Goal: Task Accomplishment & Management: Complete application form

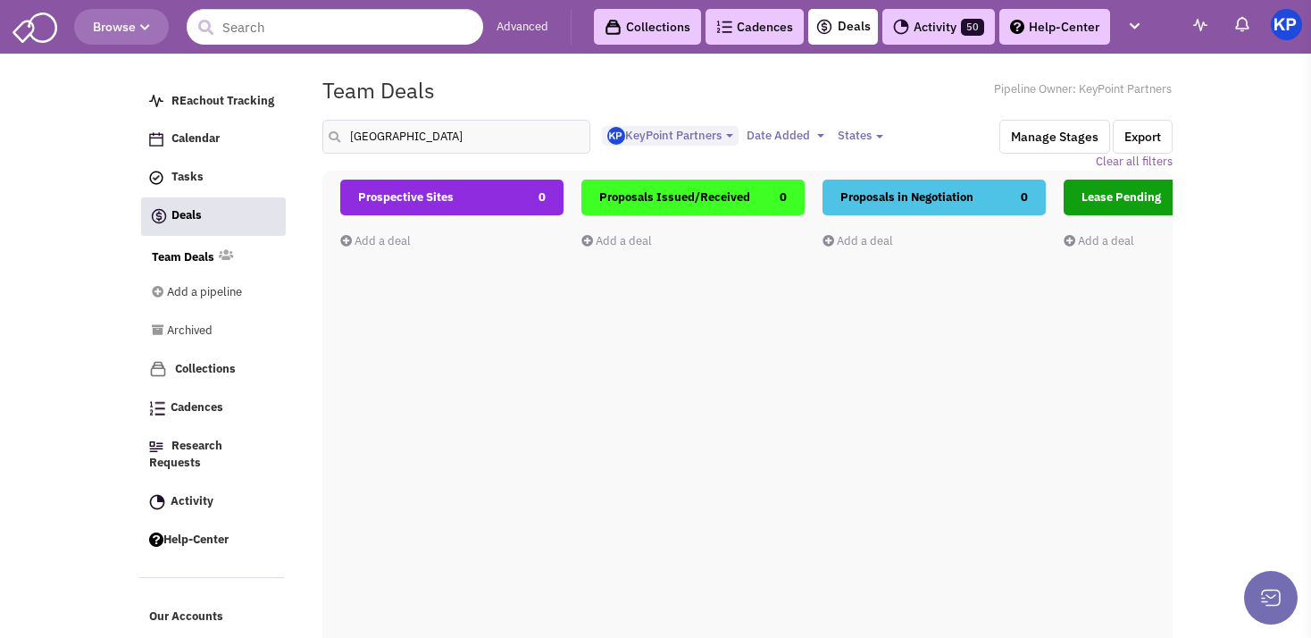
select select "1900"
select select
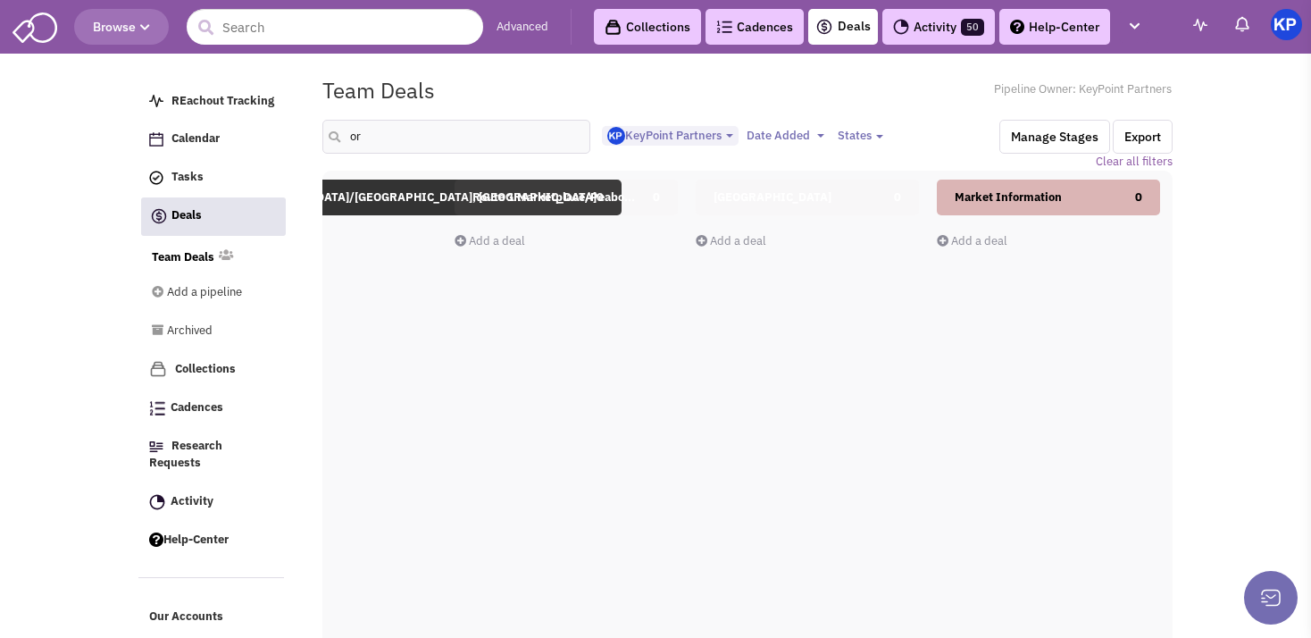
type input "o"
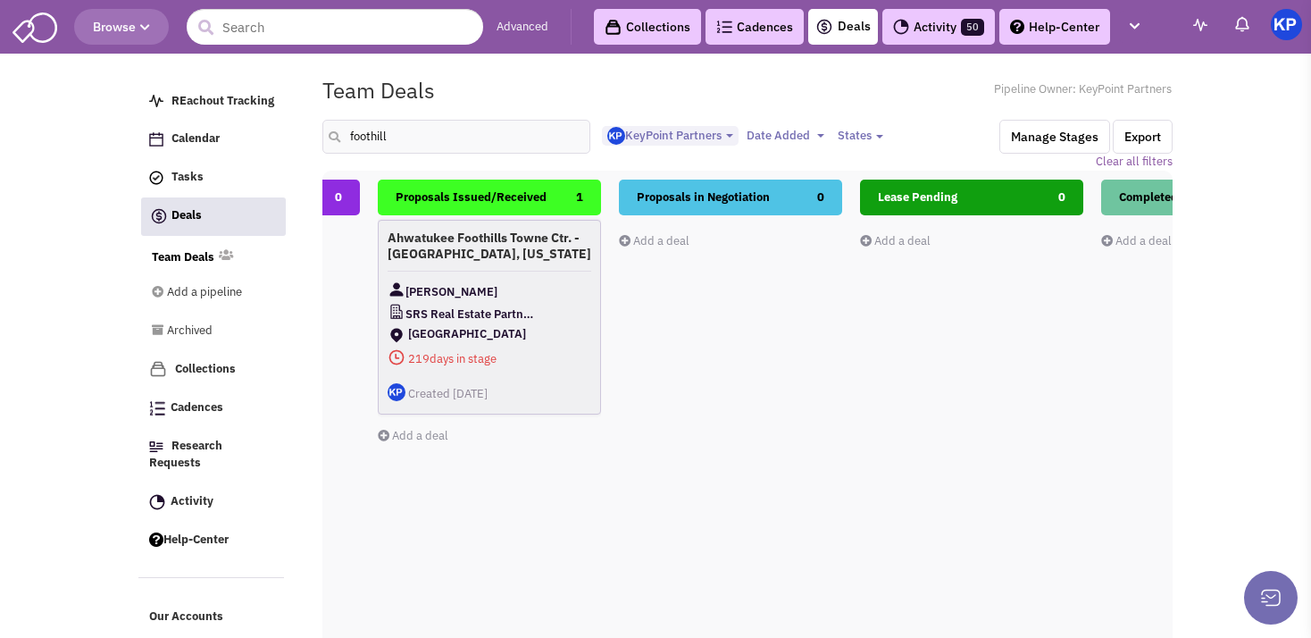
scroll to position [0, 0]
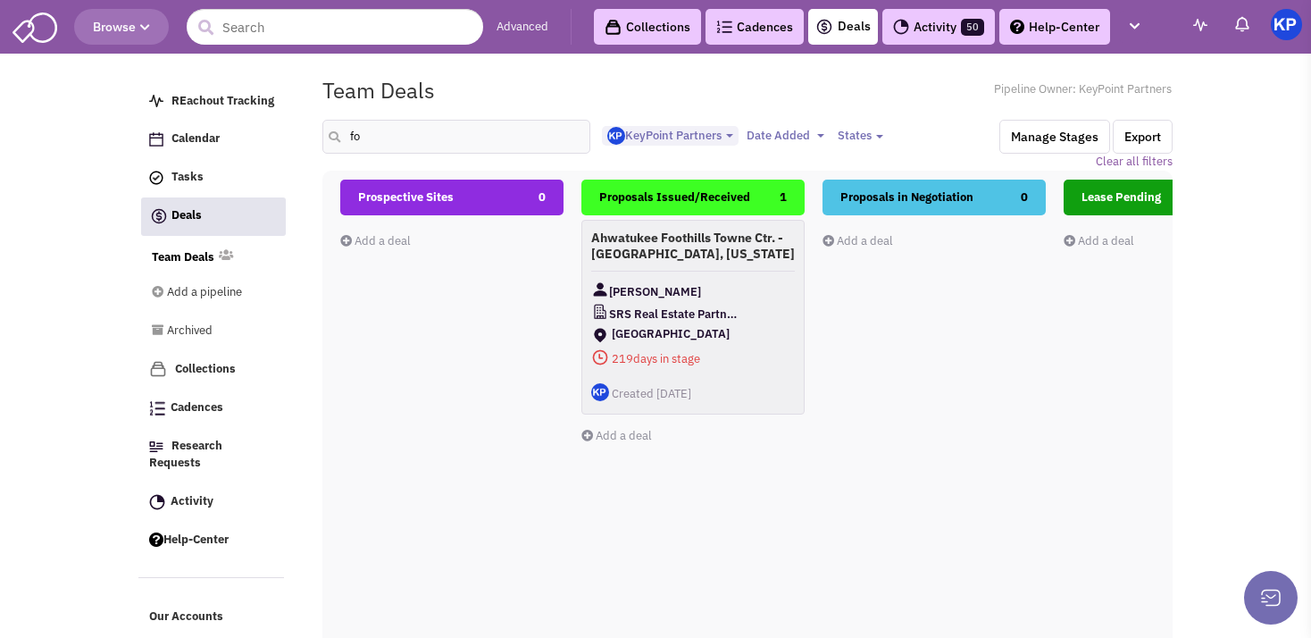
type input "f"
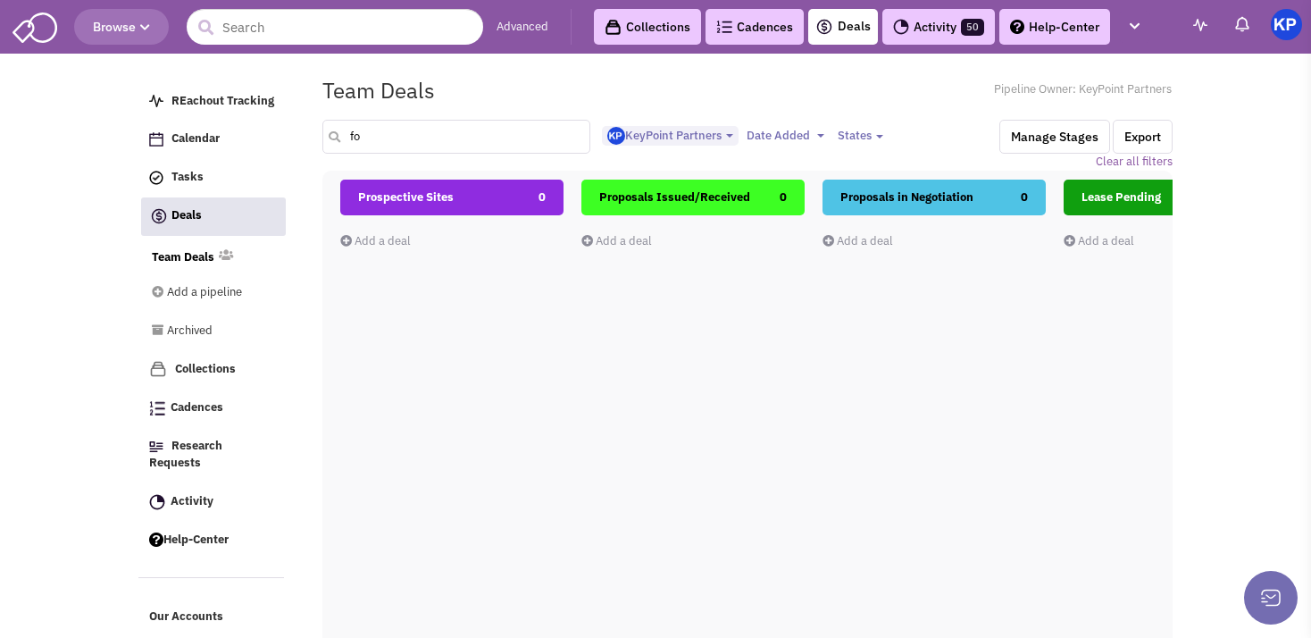
type input "f"
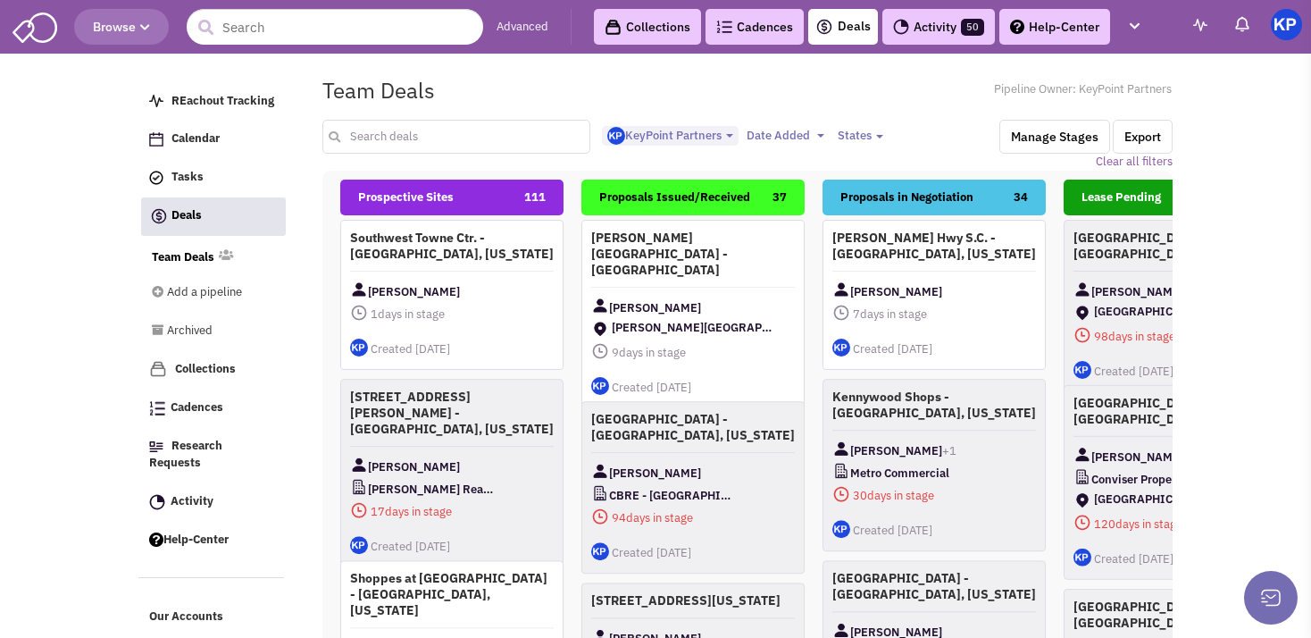
scroll to position [207, 0]
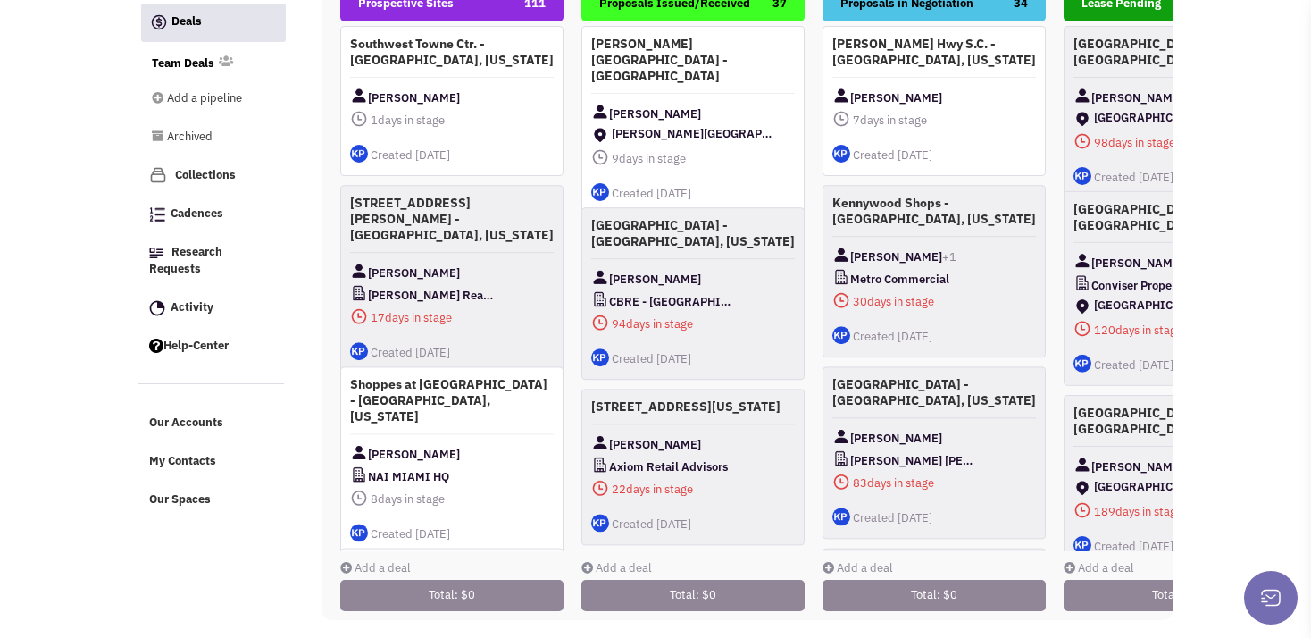
click at [357, 560] on link "Add a deal" at bounding box center [375, 567] width 71 height 15
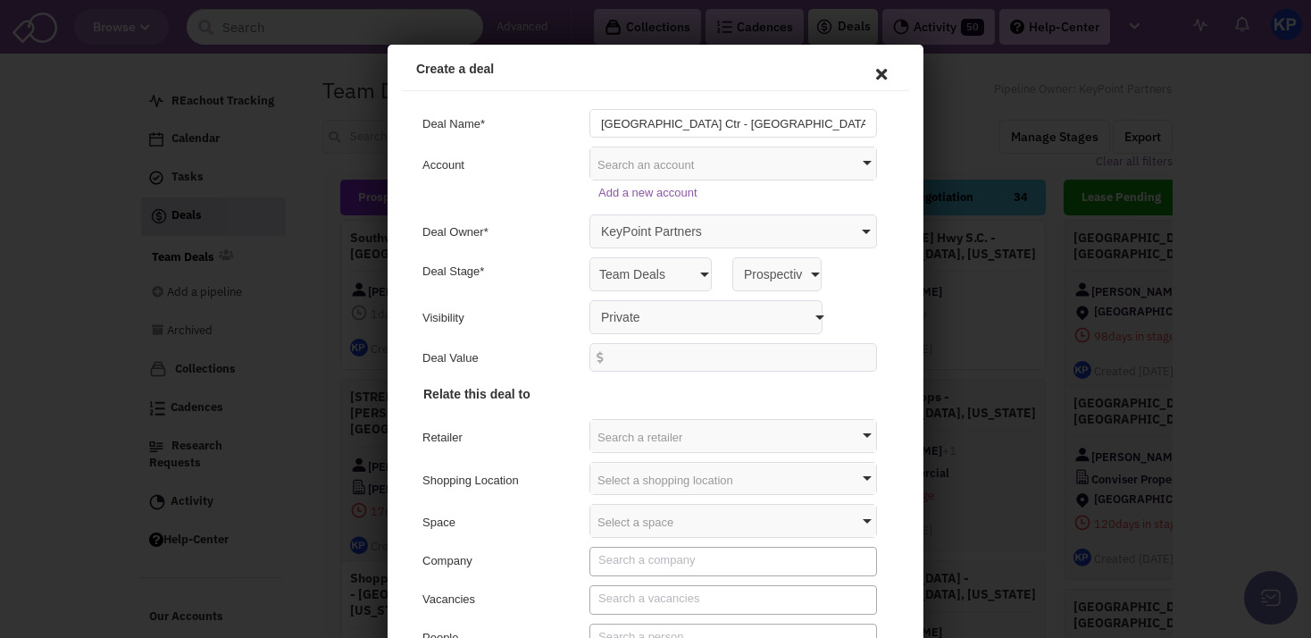
scroll to position [0, 1]
type input "[GEOGRAPHIC_DATA] Ctr - [GEOGRAPHIC_DATA], [US_STATE]"
select select "false"
click option "Anyone with access to this pipeline" at bounding box center [388, 45] width 0 height 0
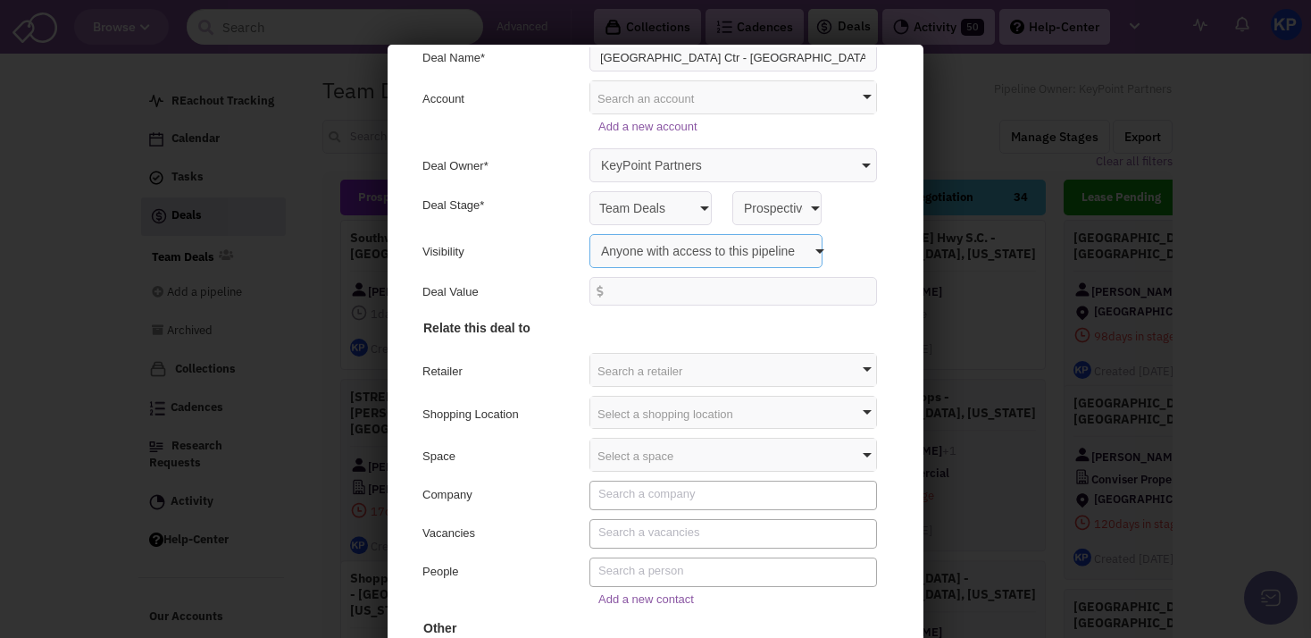
scroll to position [82, 0]
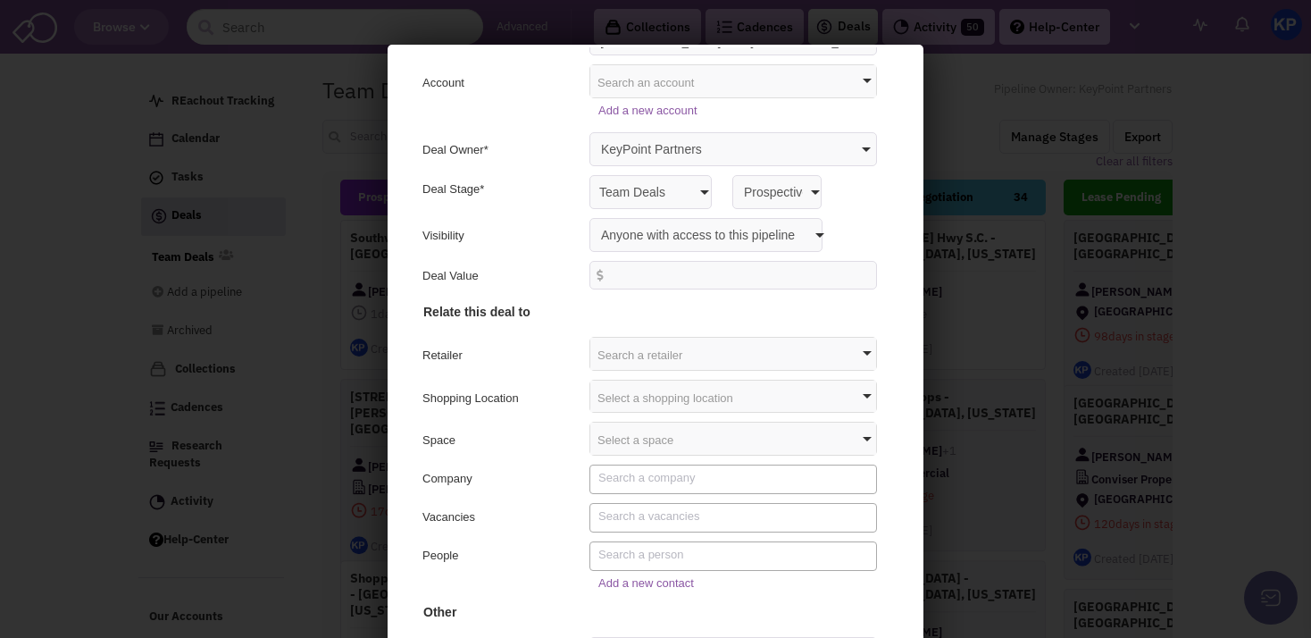
click at [627, 399] on div "Select a shopping location" at bounding box center [731, 394] width 286 height 32
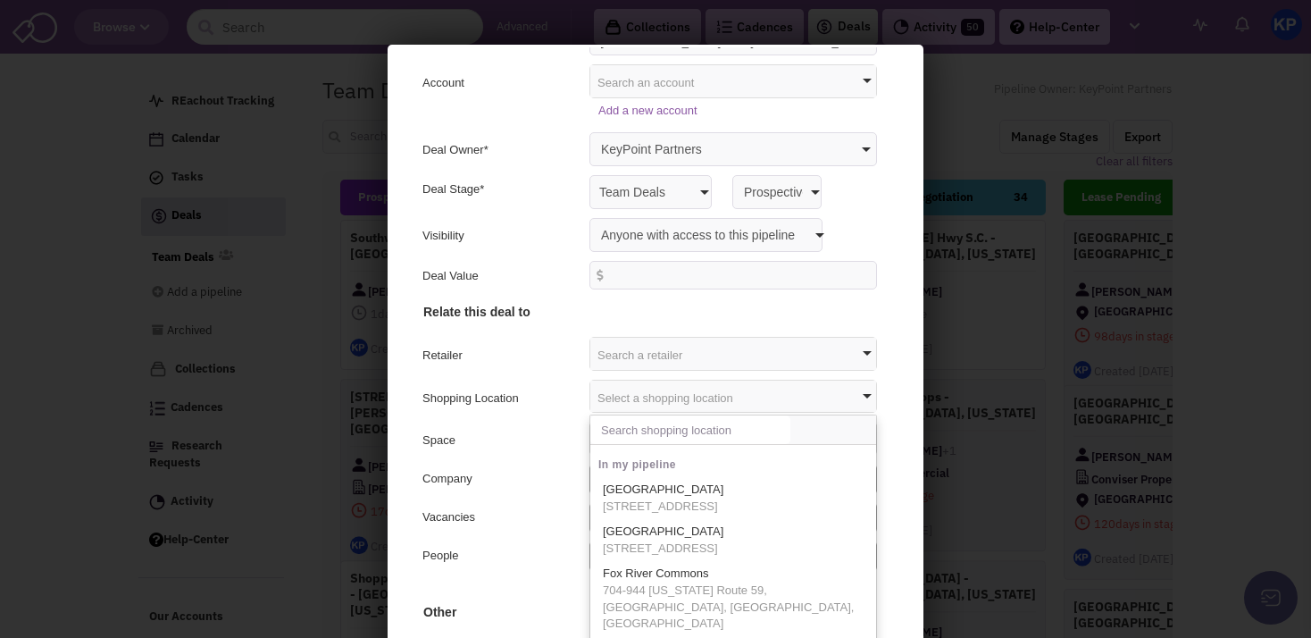
click at [622, 428] on input "text" at bounding box center [688, 427] width 200 height 29
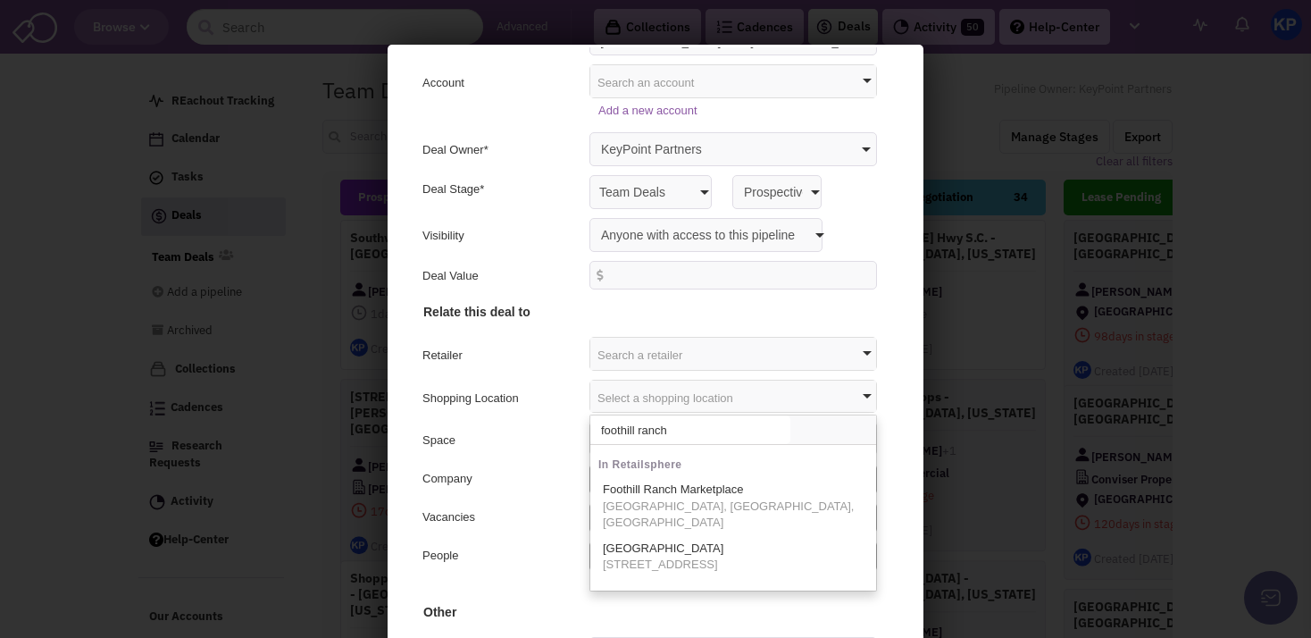
type input "foothill ranch"
click at [637, 555] on span "[STREET_ADDRESS]" at bounding box center [660, 563] width 121 height 17
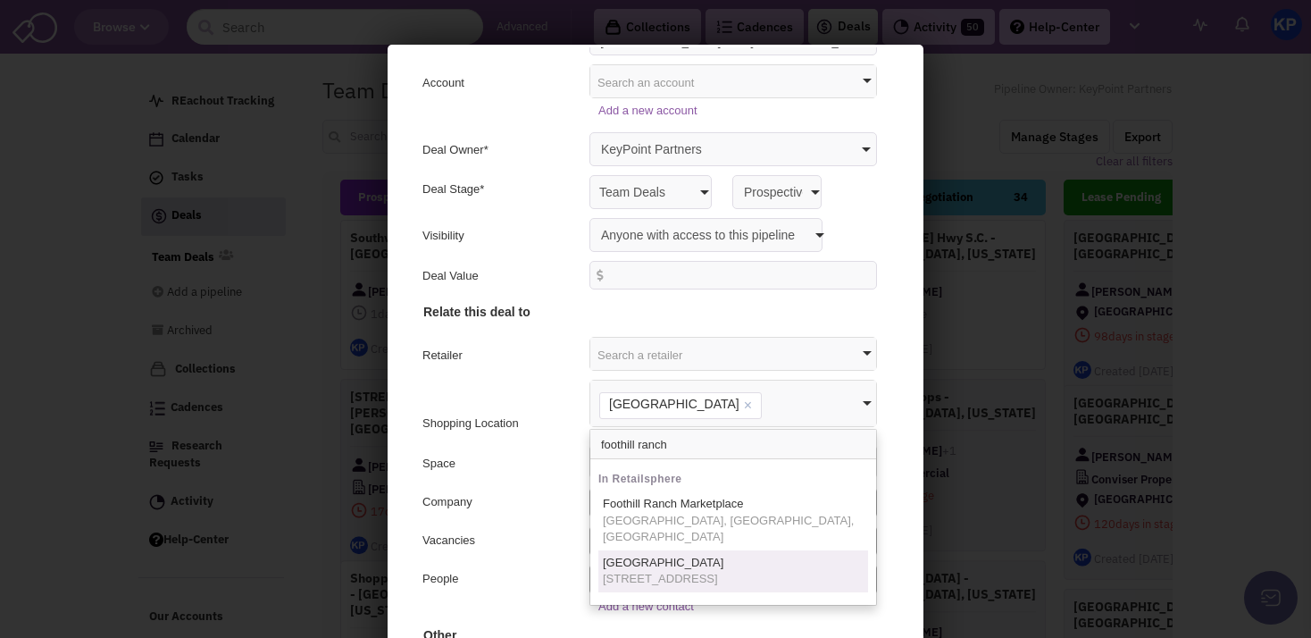
click at [490, 539] on div "Vacancies" at bounding box center [497, 540] width 155 height 21
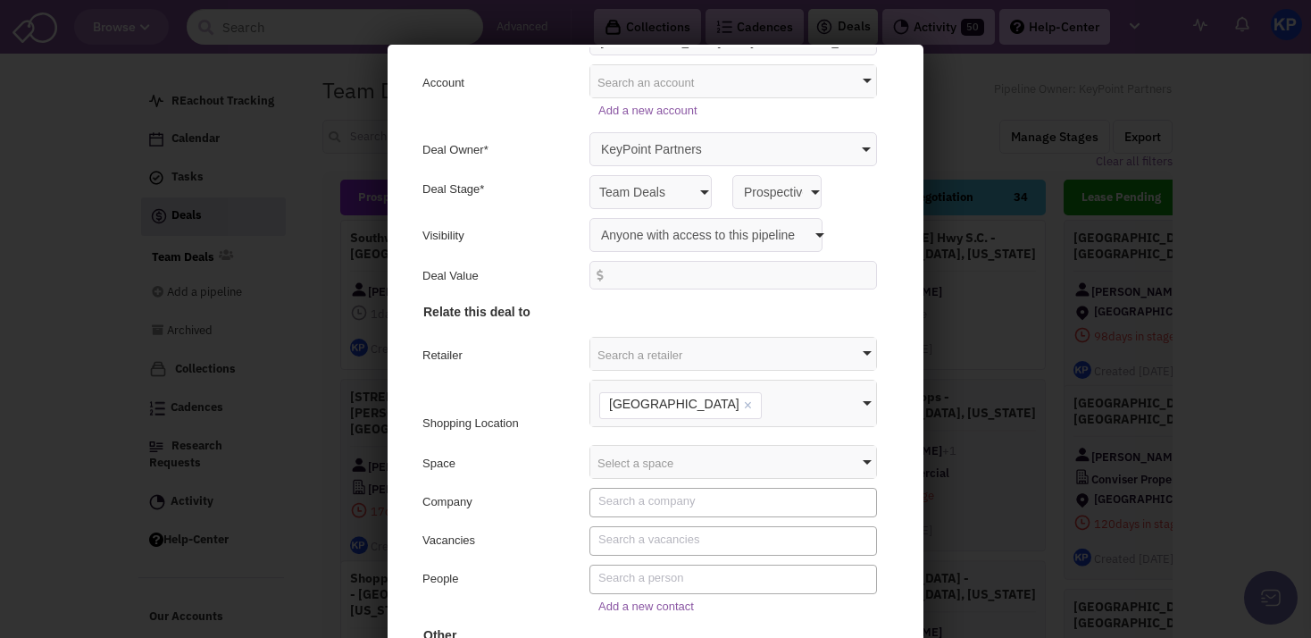
scroll to position [114, 0]
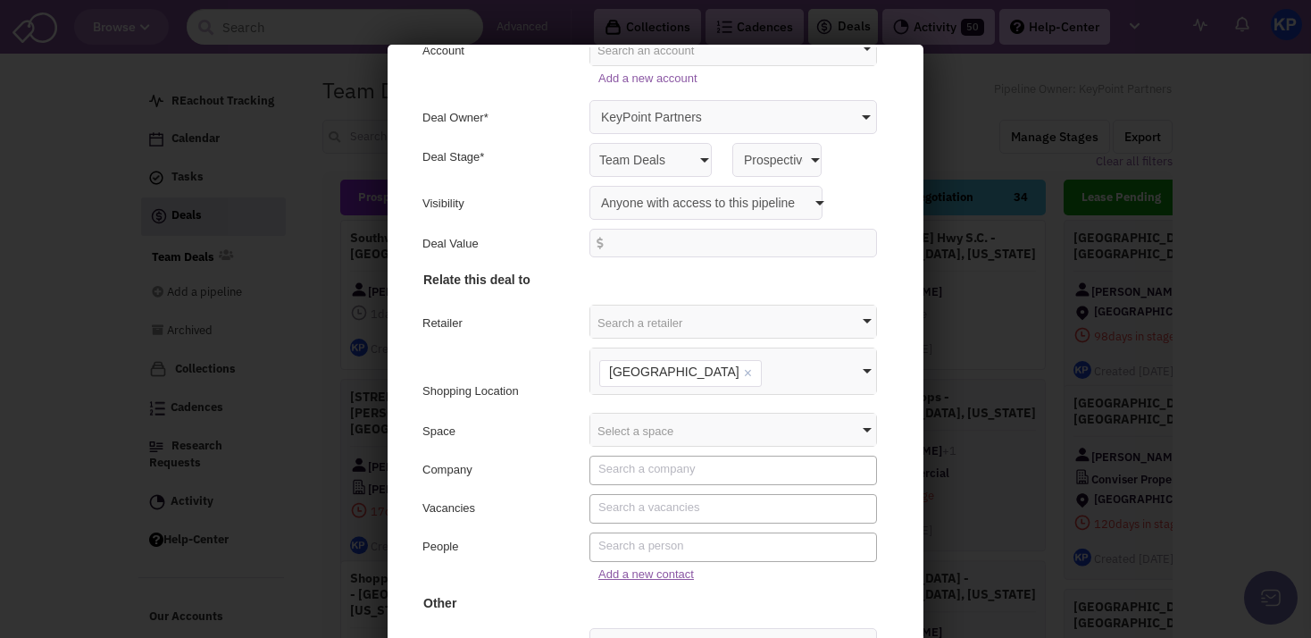
click at [615, 572] on link "Add a new contact" at bounding box center [644, 571] width 96 height 13
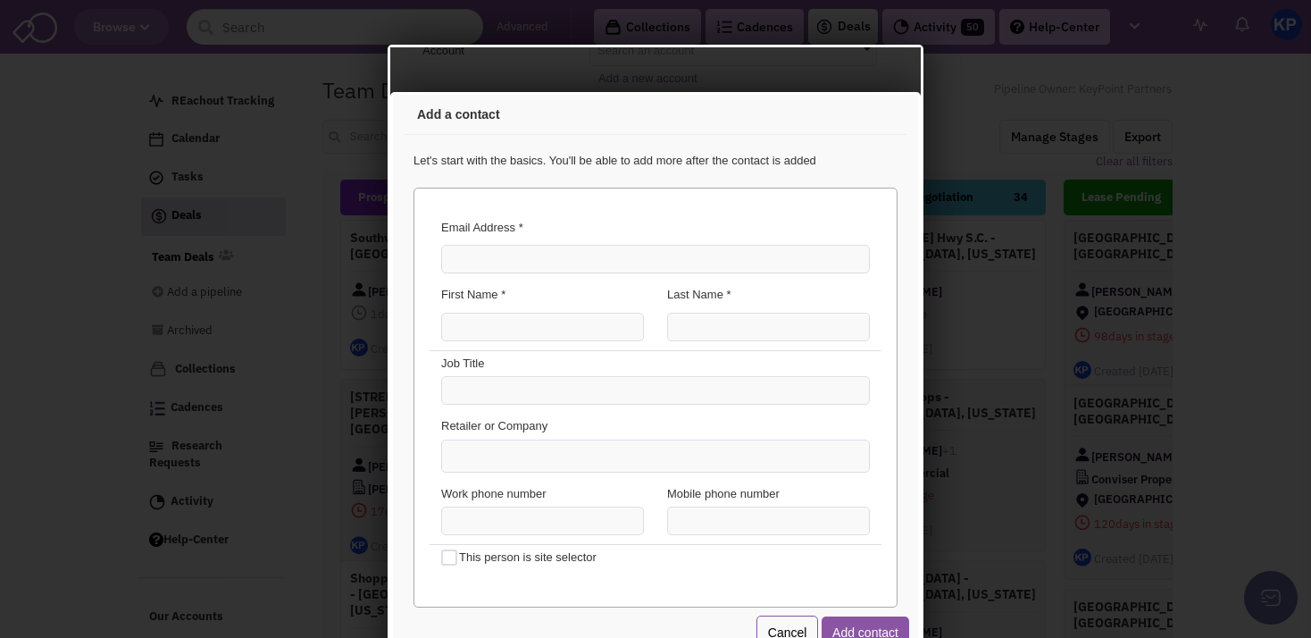
scroll to position [0, 0]
click at [754, 625] on link "Cancel" at bounding box center [785, 630] width 63 height 34
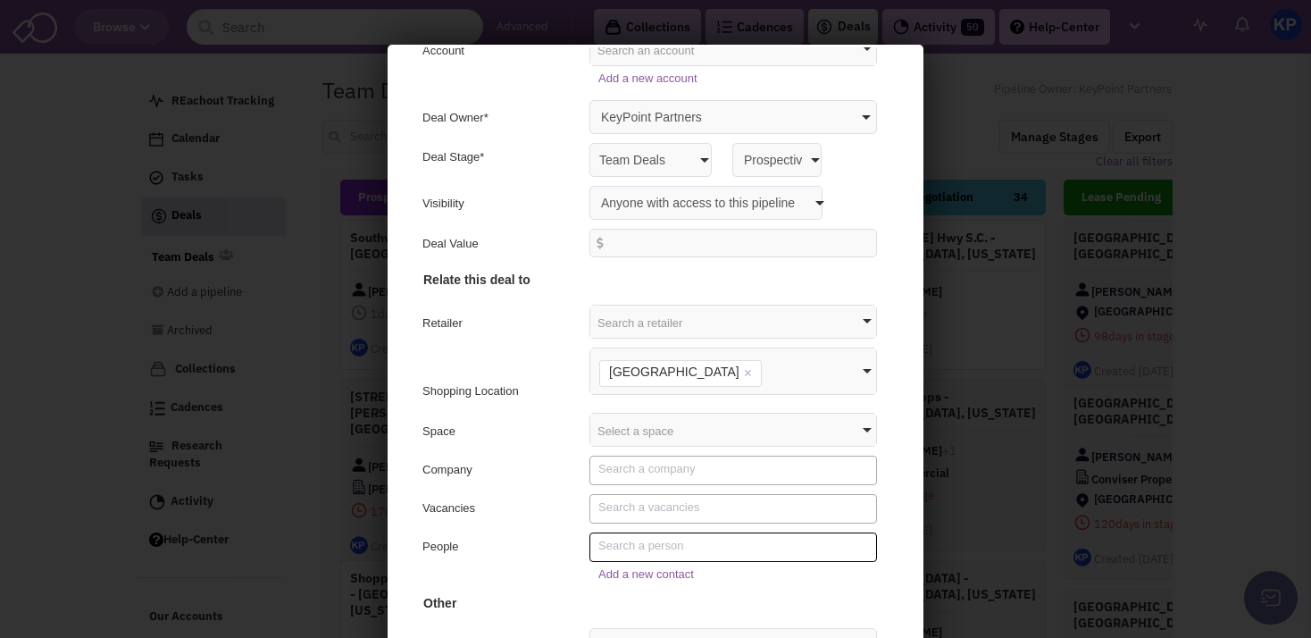
click at [665, 540] on textarea "Search" at bounding box center [733, 543] width 274 height 16
type textarea "j"
click at [543, 540] on div "People" at bounding box center [497, 546] width 155 height 21
click at [644, 567] on link "Add a new contact" at bounding box center [644, 571] width 96 height 13
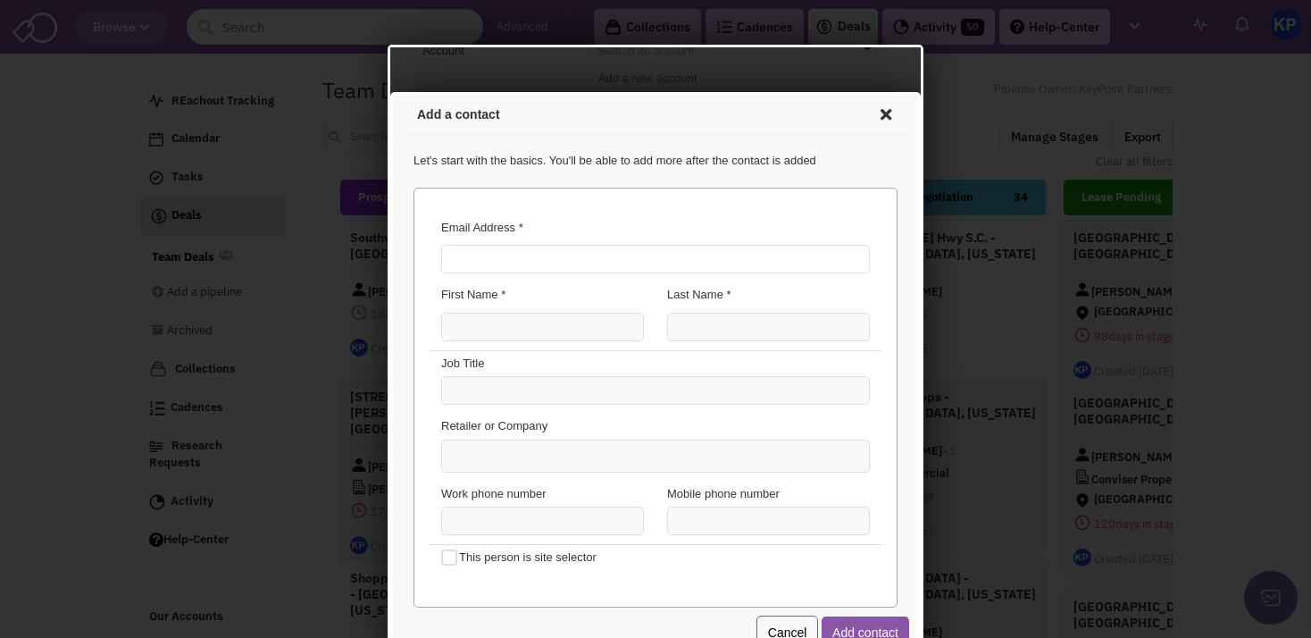
click at [535, 249] on input "Email Address *" at bounding box center [653, 256] width 429 height 29
paste input "[PERSON_NAME][EMAIL_ADDRESS][PERSON_NAME][DOMAIN_NAME]"
type input "[PERSON_NAME][EMAIL_ADDRESS][PERSON_NAME][DOMAIN_NAME]"
click at [495, 328] on input "First Name *" at bounding box center [540, 324] width 203 height 29
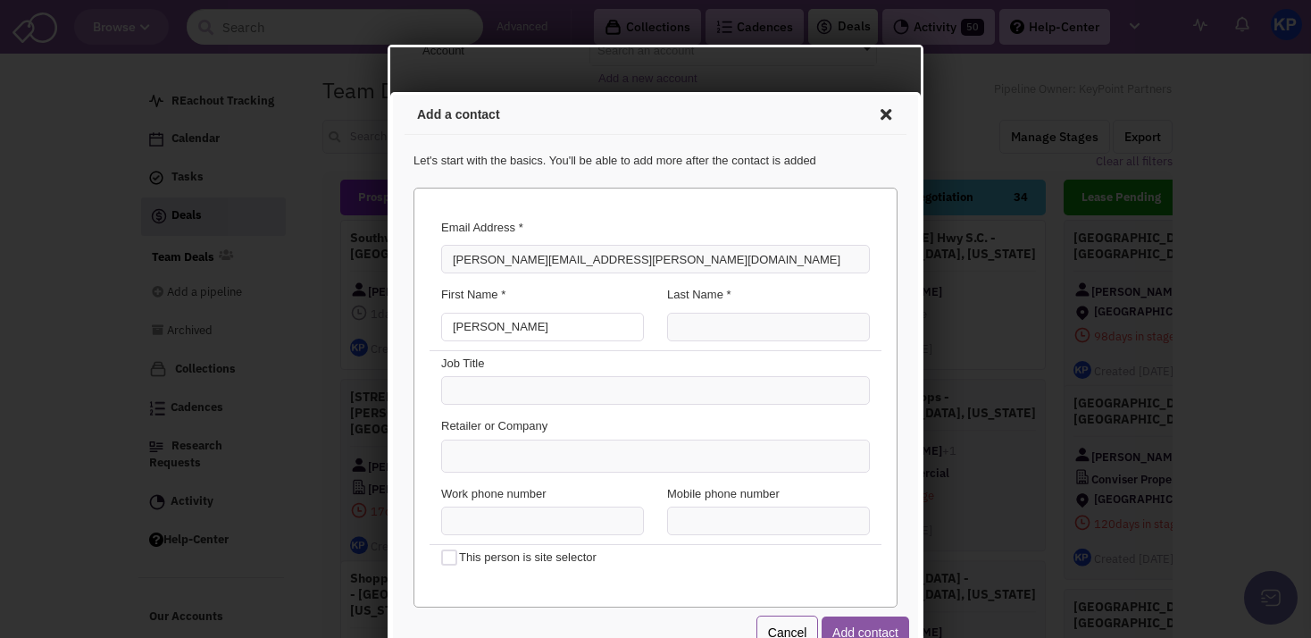
type input "[PERSON_NAME]"
click at [677, 331] on input "Last Name *" at bounding box center [766, 324] width 203 height 29
type input "[PERSON_NAME]"
click at [531, 458] on ul at bounding box center [652, 453] width 427 height 31
click at [390, 92] on select at bounding box center [390, 92] width 0 height 0
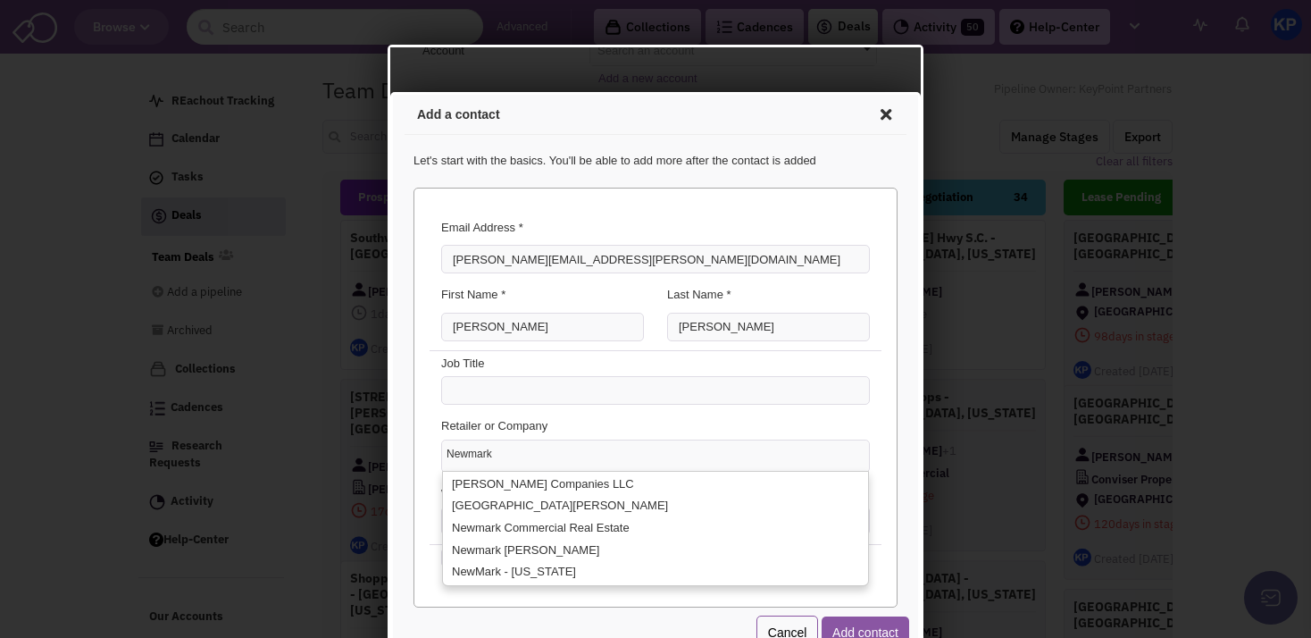
type input "Newmark"
click at [414, 492] on div "Email Address * [PERSON_NAME][EMAIL_ADDRESS][PERSON_NAME][DOMAIN_NAME] You've a…" at bounding box center [653, 395] width 484 height 420
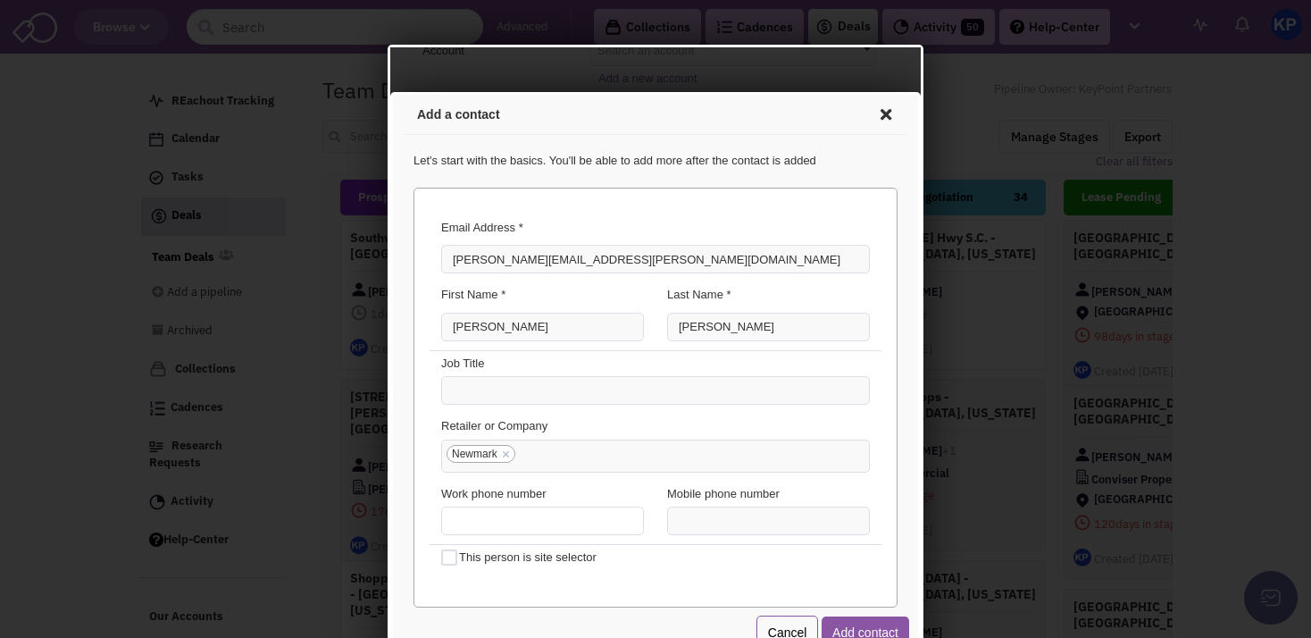
type input "(___) ___-____"
click at [515, 522] on input "(___) ___-____" at bounding box center [540, 518] width 203 height 29
paste input "858) 875-5927"
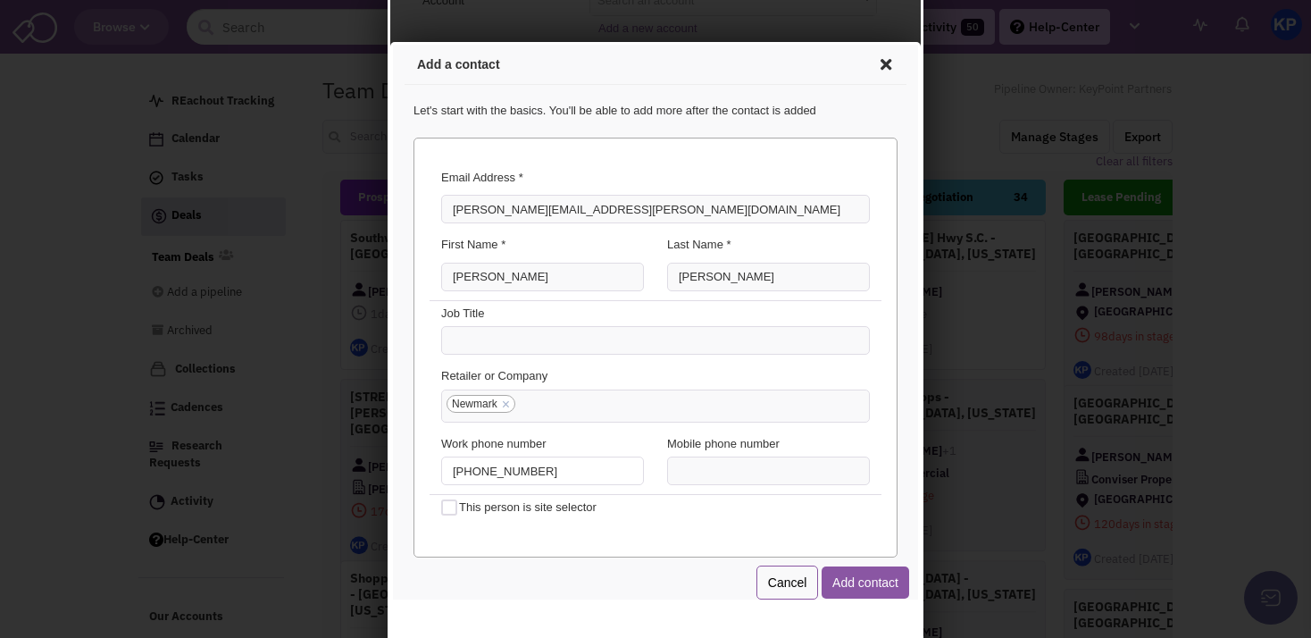
scroll to position [54, 0]
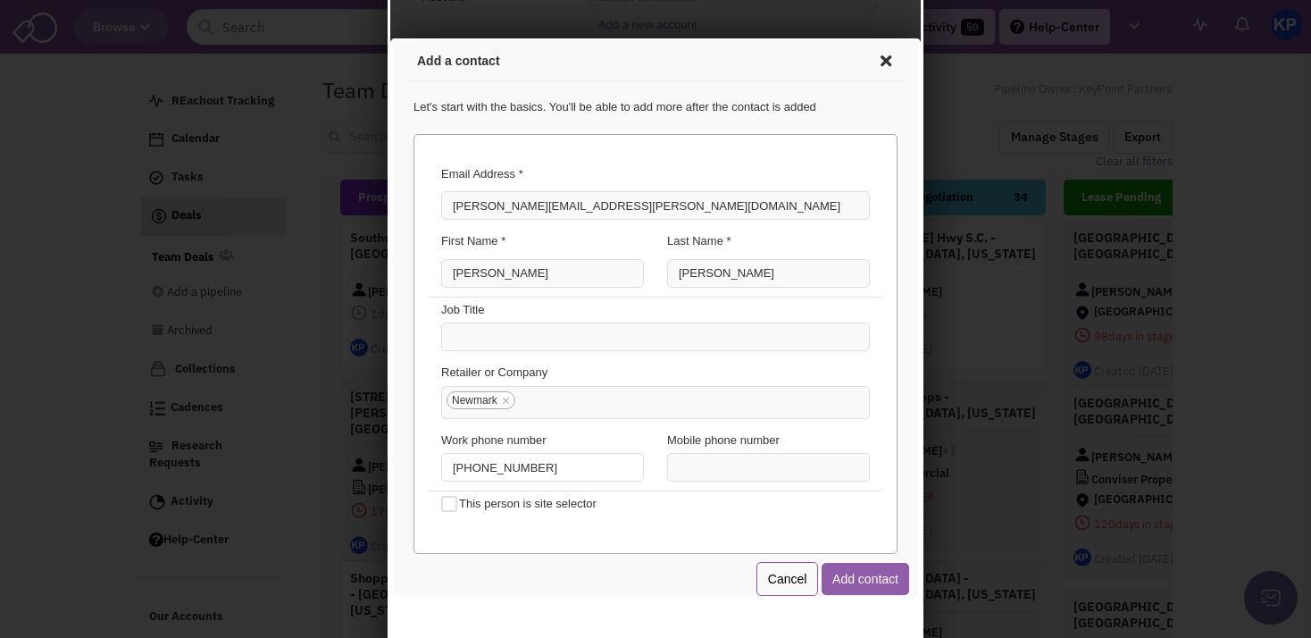
type input "[PHONE_NUMBER]"
click at [825, 580] on button "Add contact" at bounding box center [863, 576] width 88 height 32
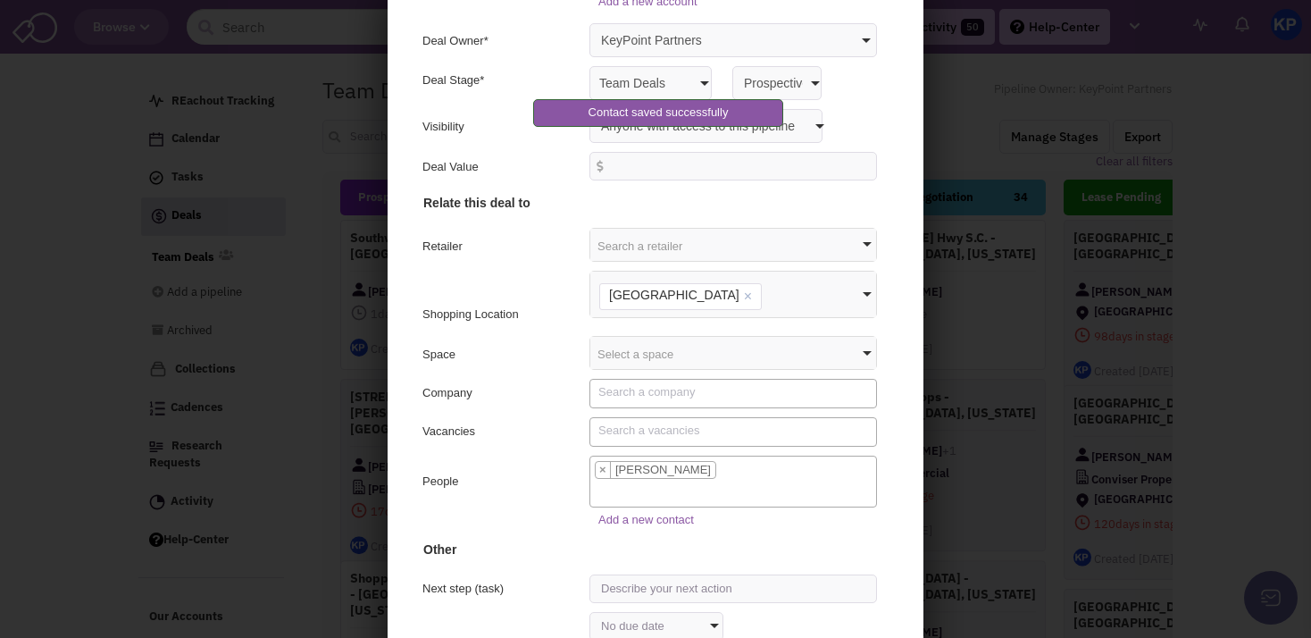
scroll to position [170, 0]
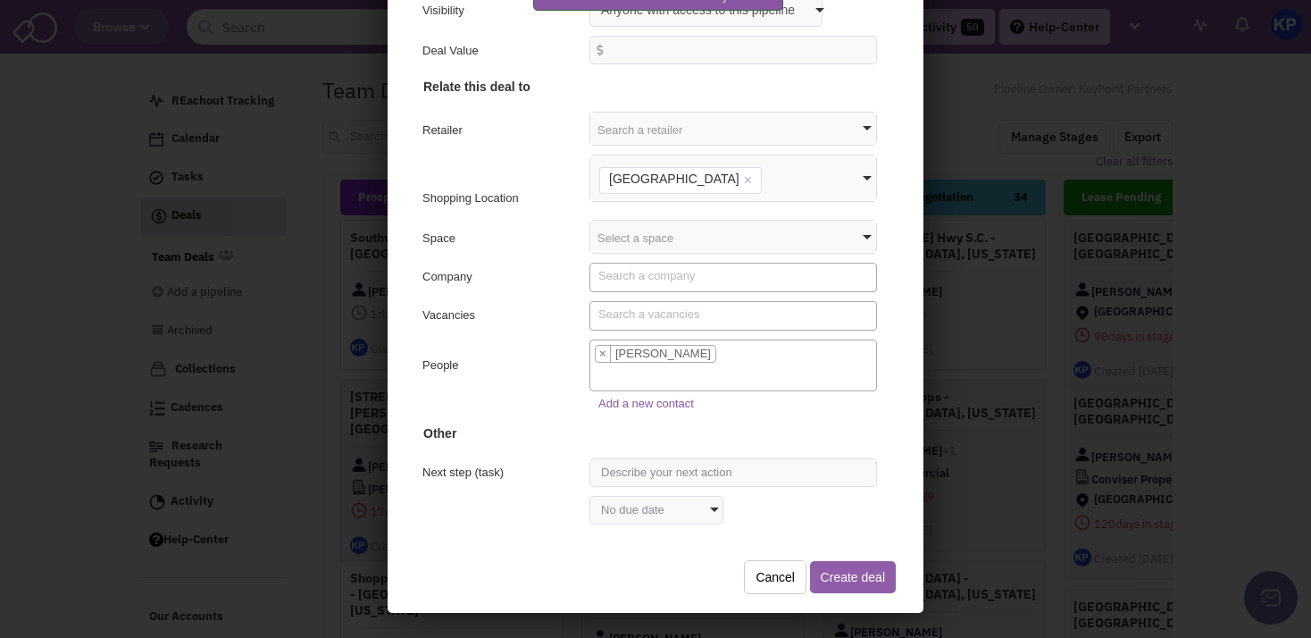
click at [822, 561] on button "Create deal" at bounding box center [850, 574] width 86 height 32
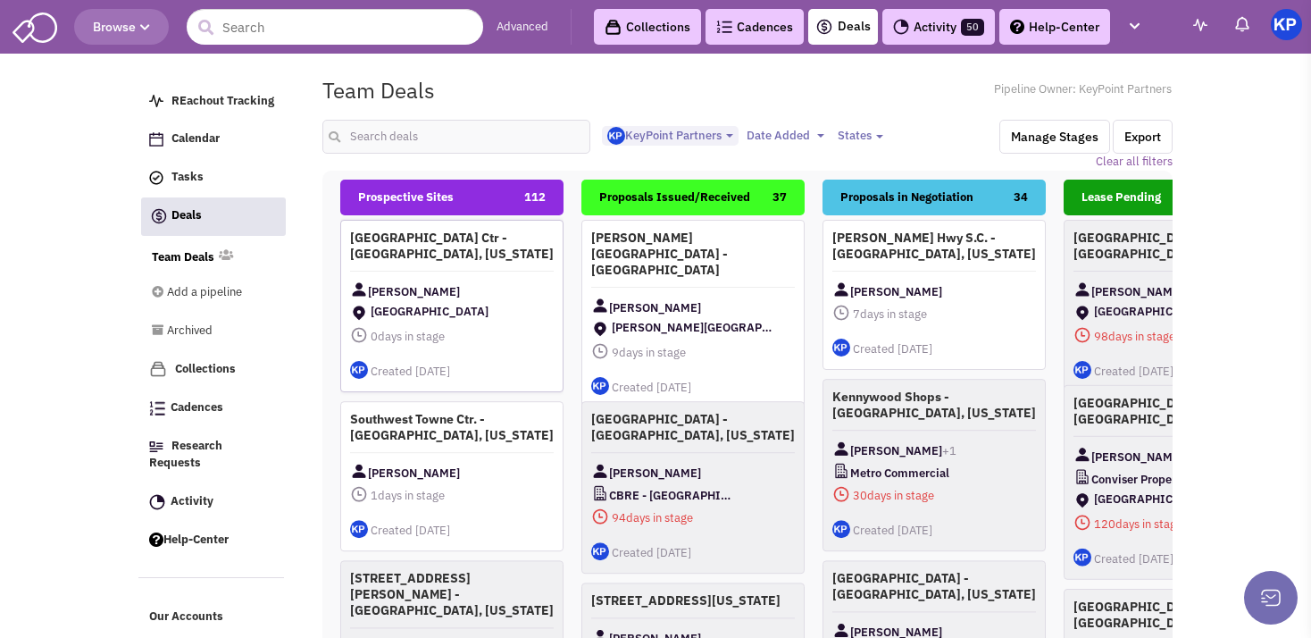
click at [480, 262] on div "[GEOGRAPHIC_DATA] Ctr - [GEOGRAPHIC_DATA], [US_STATE] [PERSON_NAME] [GEOGRAPHIC…" at bounding box center [451, 306] width 223 height 172
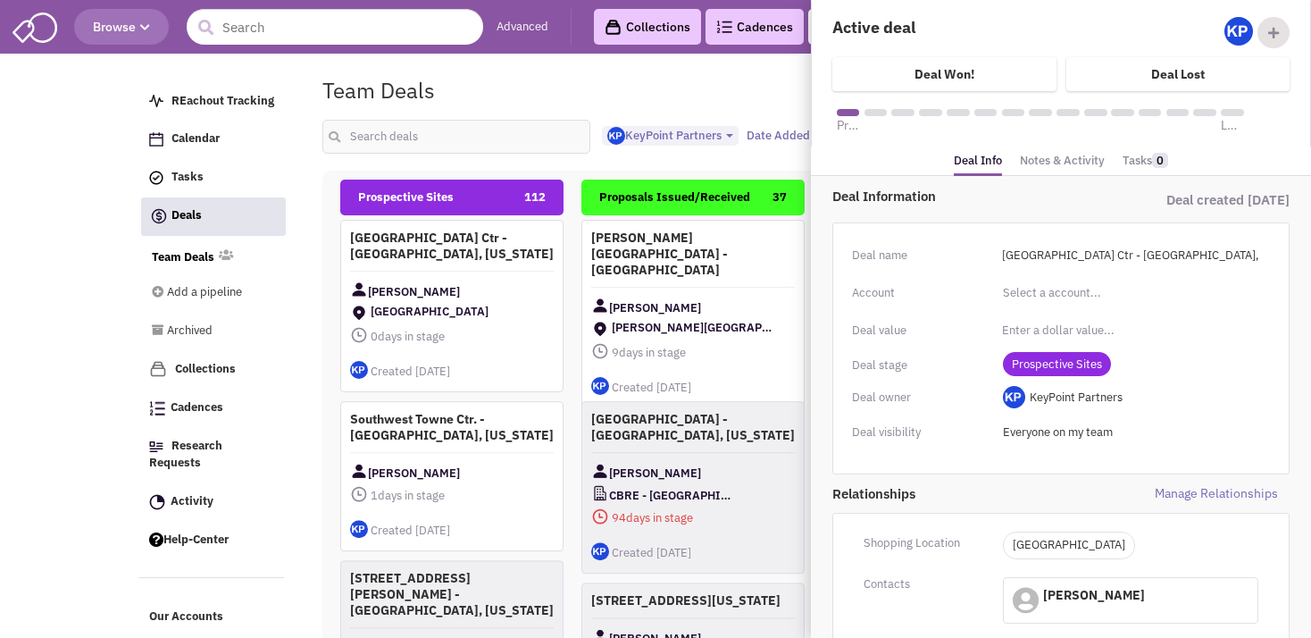
click at [1052, 163] on link "Notes & Activity" at bounding box center [1062, 161] width 85 height 26
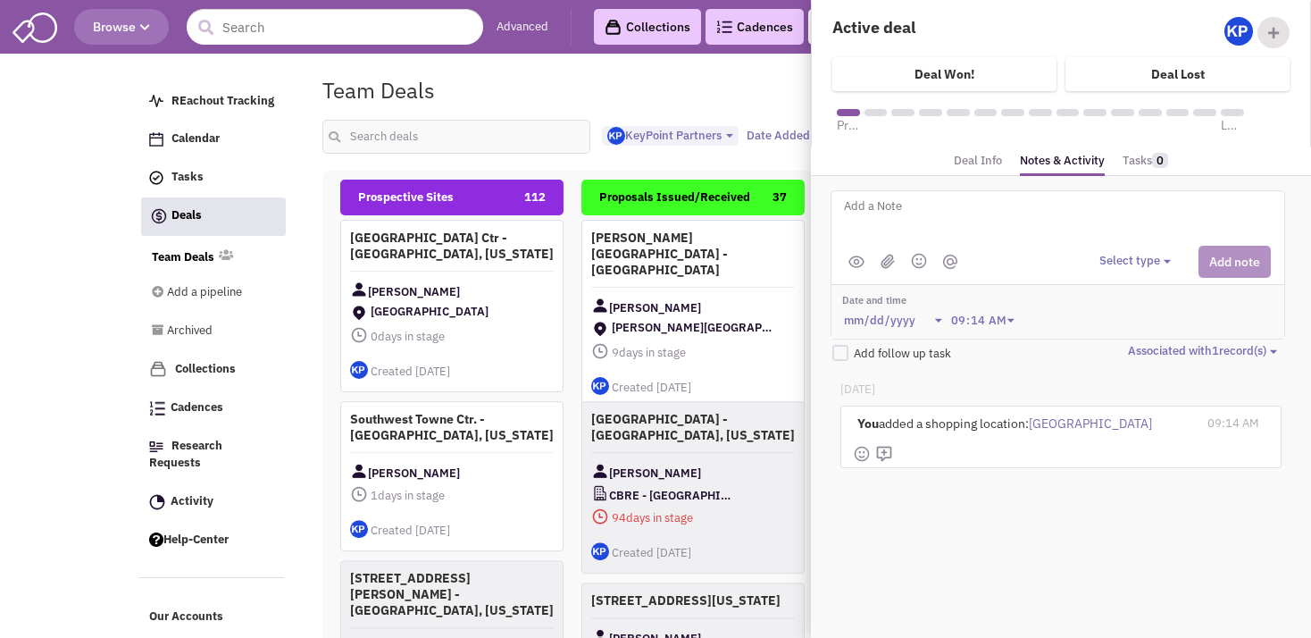
click at [969, 219] on textarea at bounding box center [1063, 220] width 442 height 49
type textarea "[DATE]- ISP sent to Client for review."
click at [1142, 265] on button "Select type" at bounding box center [1138, 261] width 77 height 17
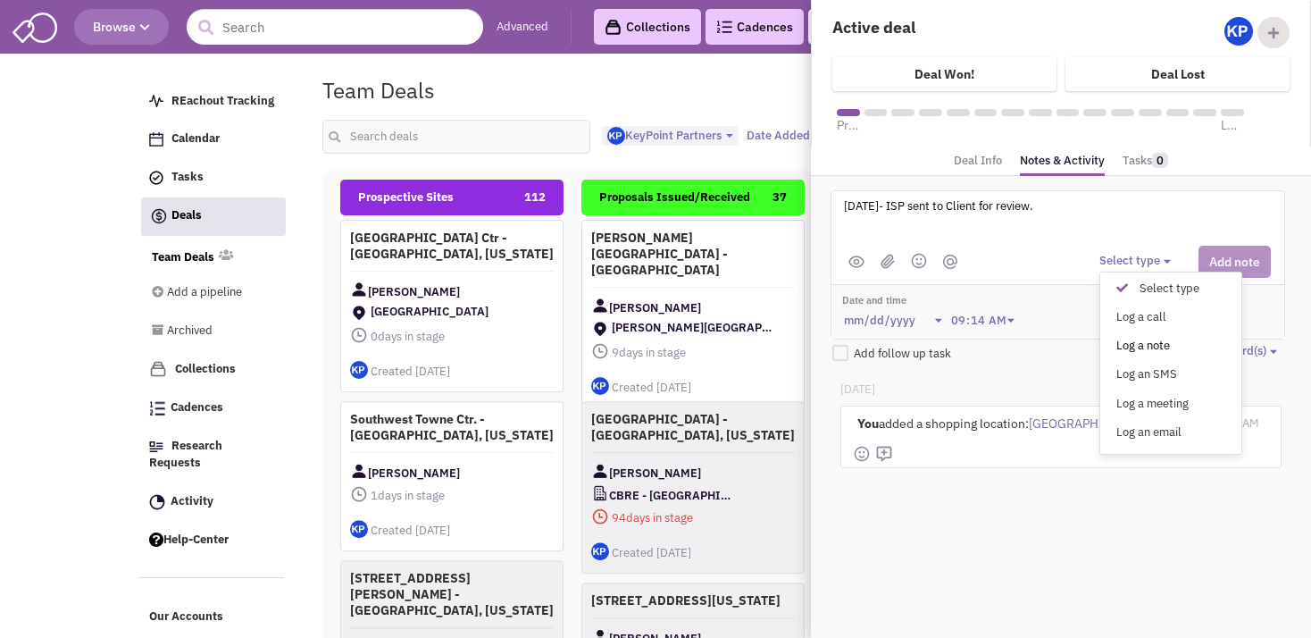
click at [1136, 344] on div "Log a note" at bounding box center [1127, 346] width 44 height 17
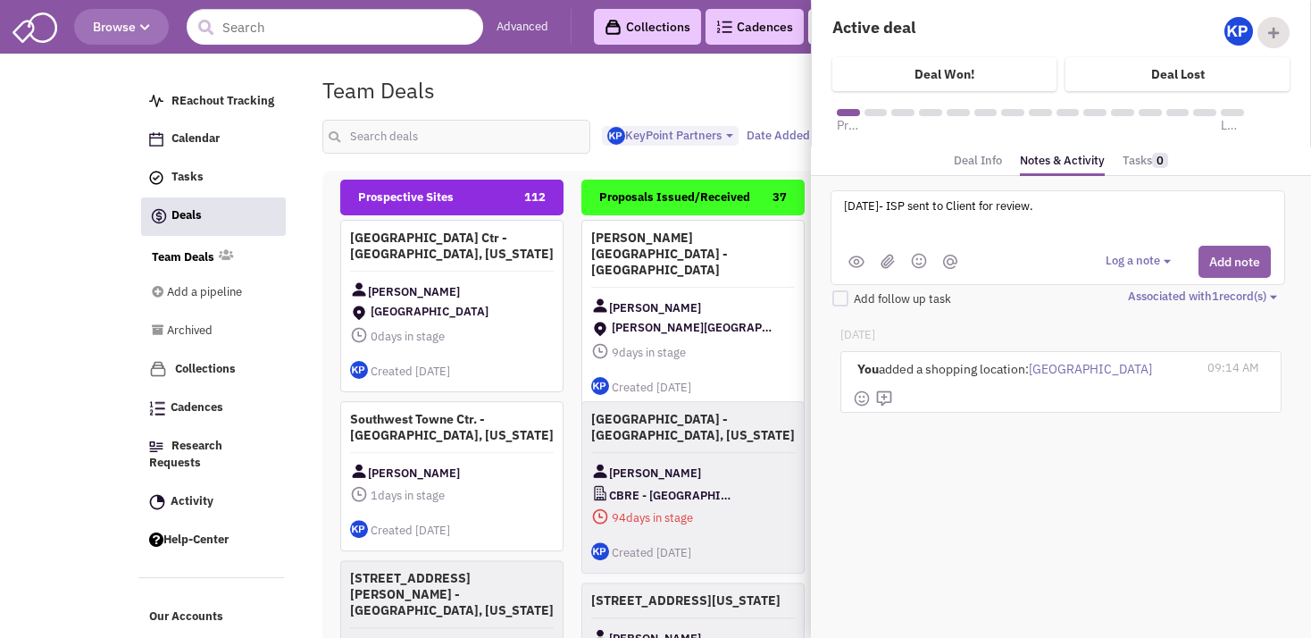
click at [1225, 263] on button "Add note" at bounding box center [1235, 262] width 72 height 32
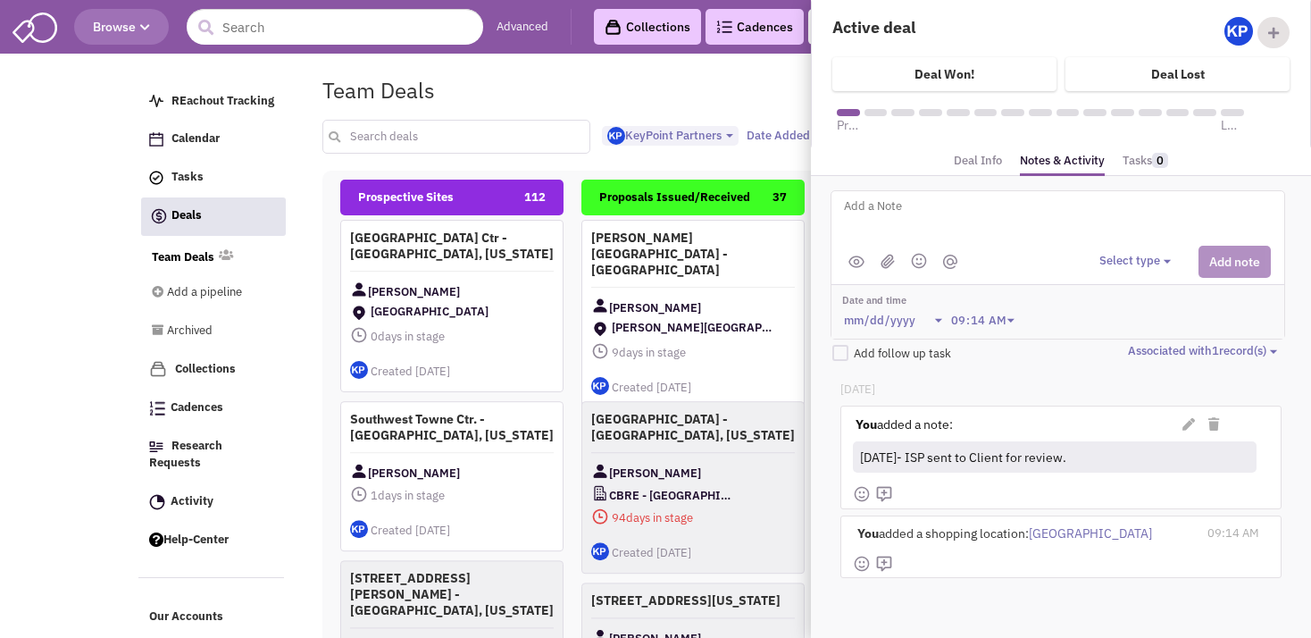
click at [431, 142] on input "text" at bounding box center [456, 137] width 268 height 34
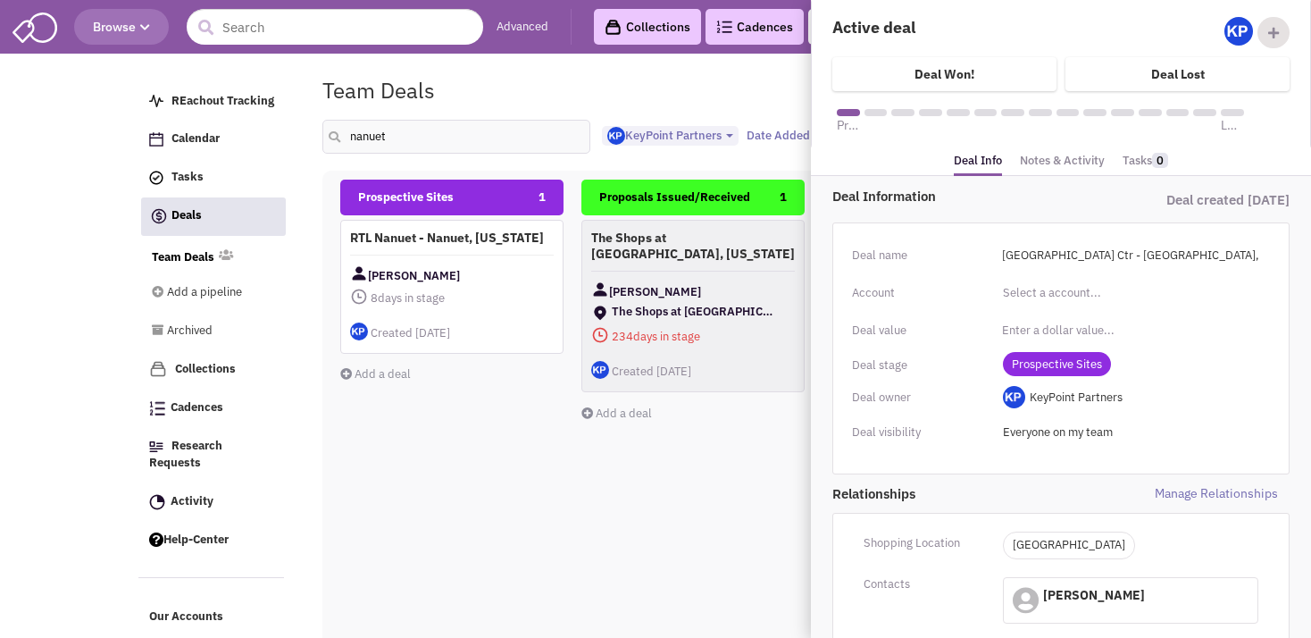
click at [613, 92] on div "Team Deals Pipeline Owner: KeyPoint Partners" at bounding box center [748, 90] width 874 height 41
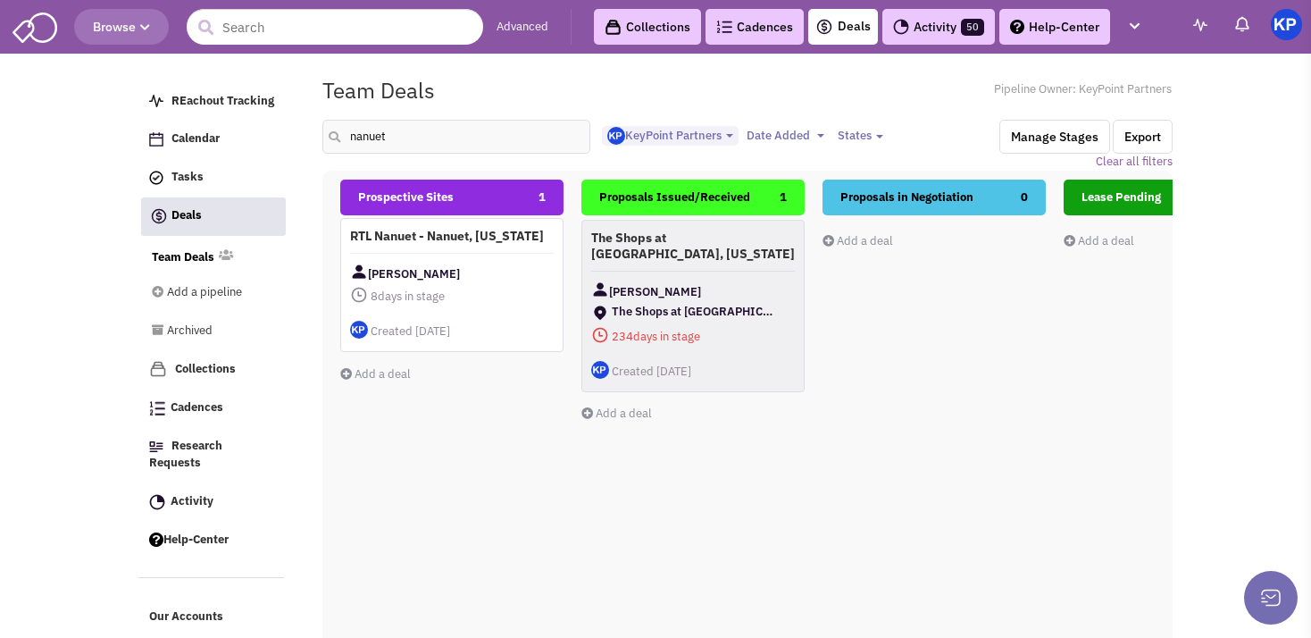
click at [491, 270] on div "[PERSON_NAME]" at bounding box center [452, 274] width 204 height 22
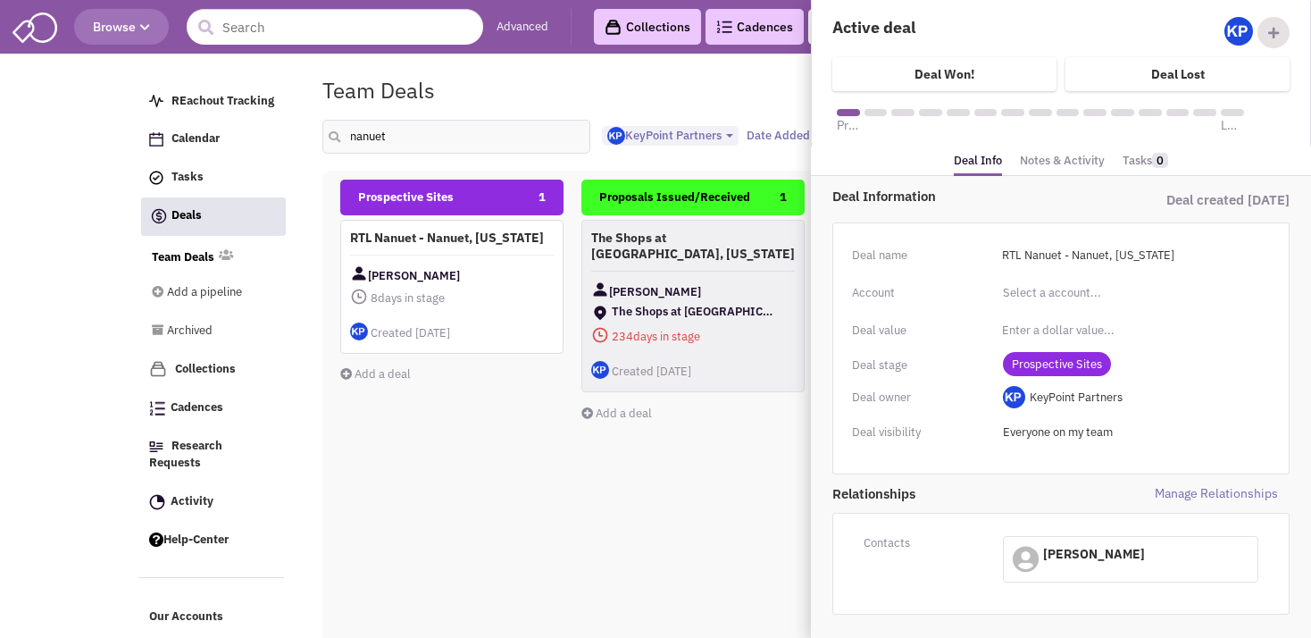
click at [1033, 156] on link "Notes & Activity" at bounding box center [1062, 161] width 85 height 26
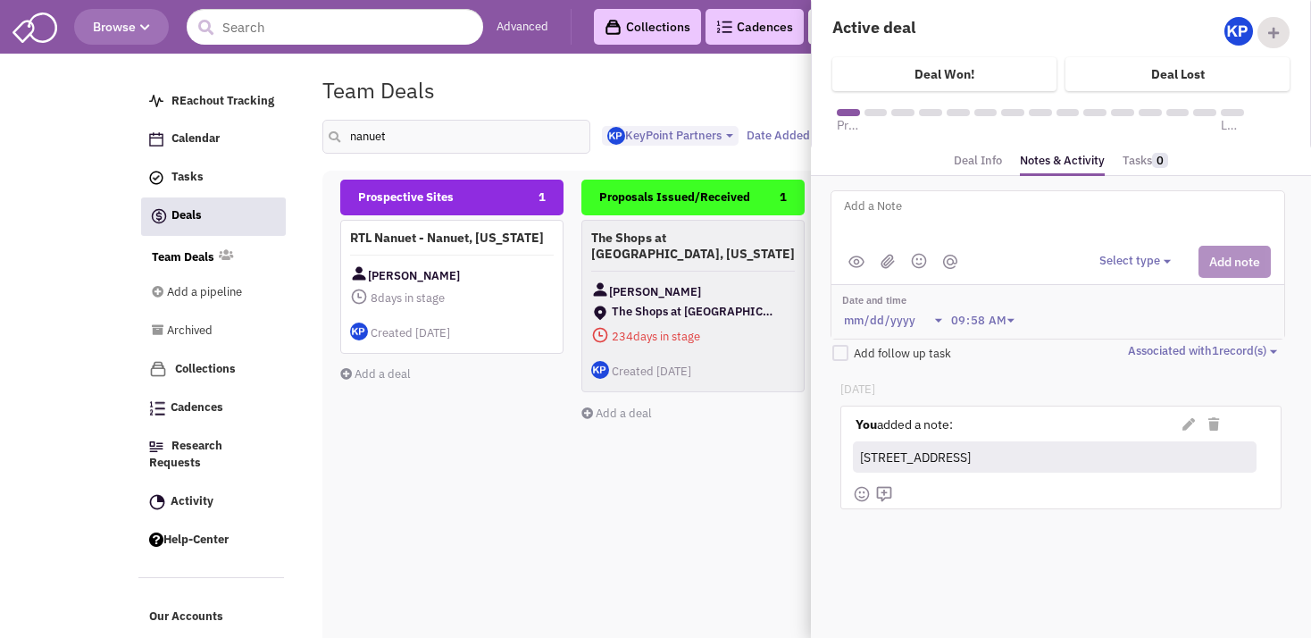
click at [455, 498] on div "Prospective Sites 1 RTL Nanuet - Nanuet, [US_STATE] [PERSON_NAME] 8 days in sta…" at bounding box center [451, 497] width 223 height 634
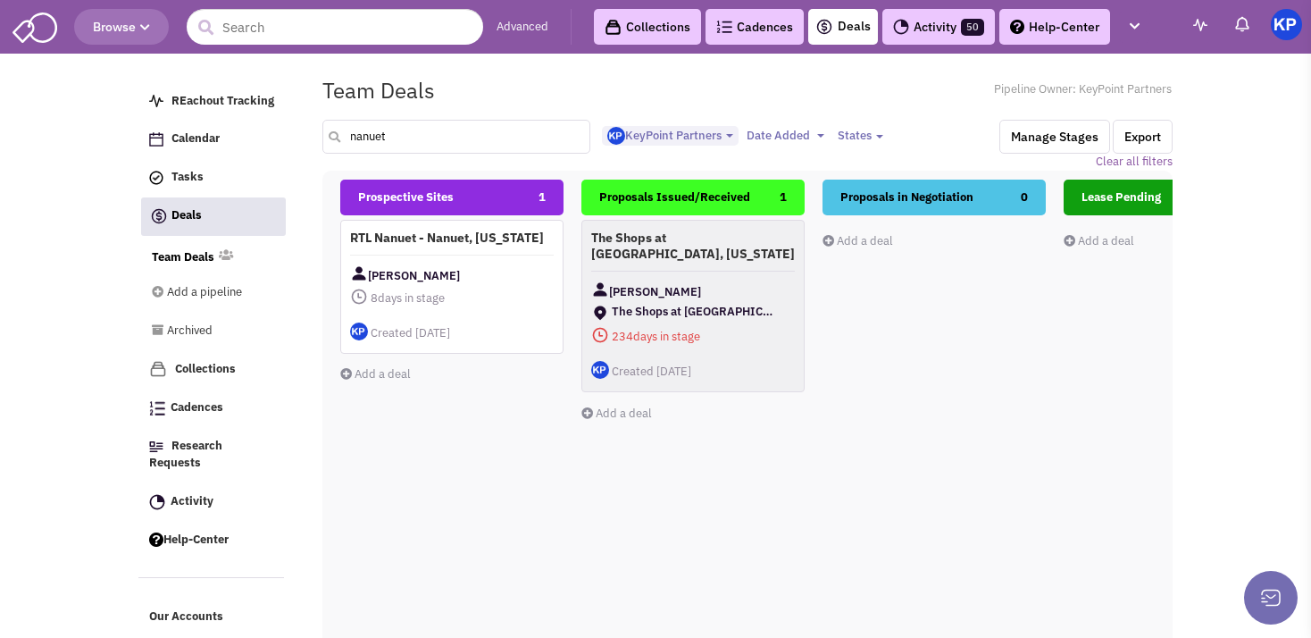
click at [392, 145] on input "nanuet" at bounding box center [456, 137] width 268 height 34
type input "n"
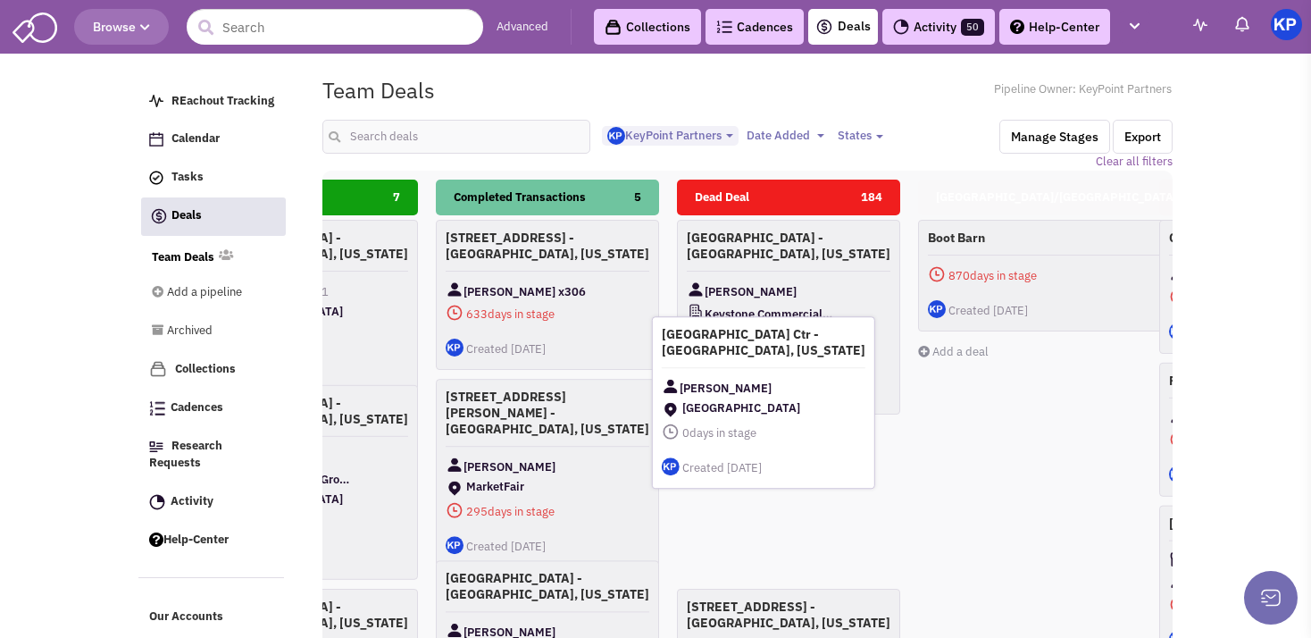
scroll to position [0, 989]
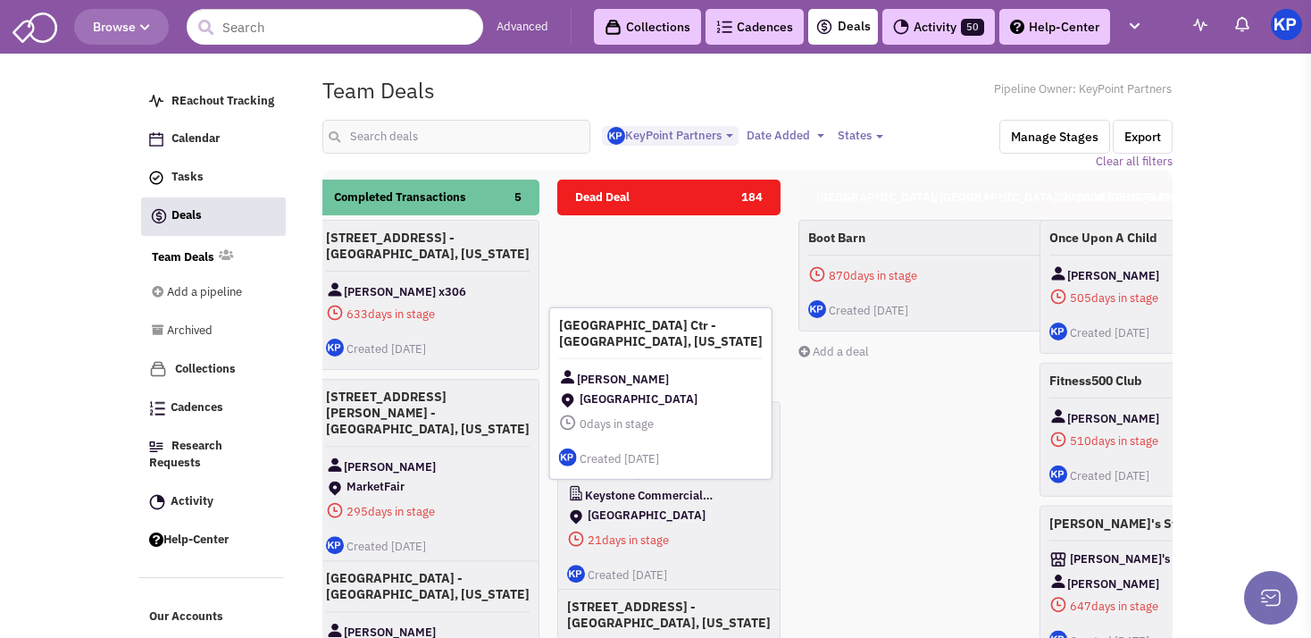
drag, startPoint x: 447, startPoint y: 423, endPoint x: 656, endPoint y: 370, distance: 215.8
click at [656, 370] on span "[PERSON_NAME]" at bounding box center [623, 379] width 92 height 22
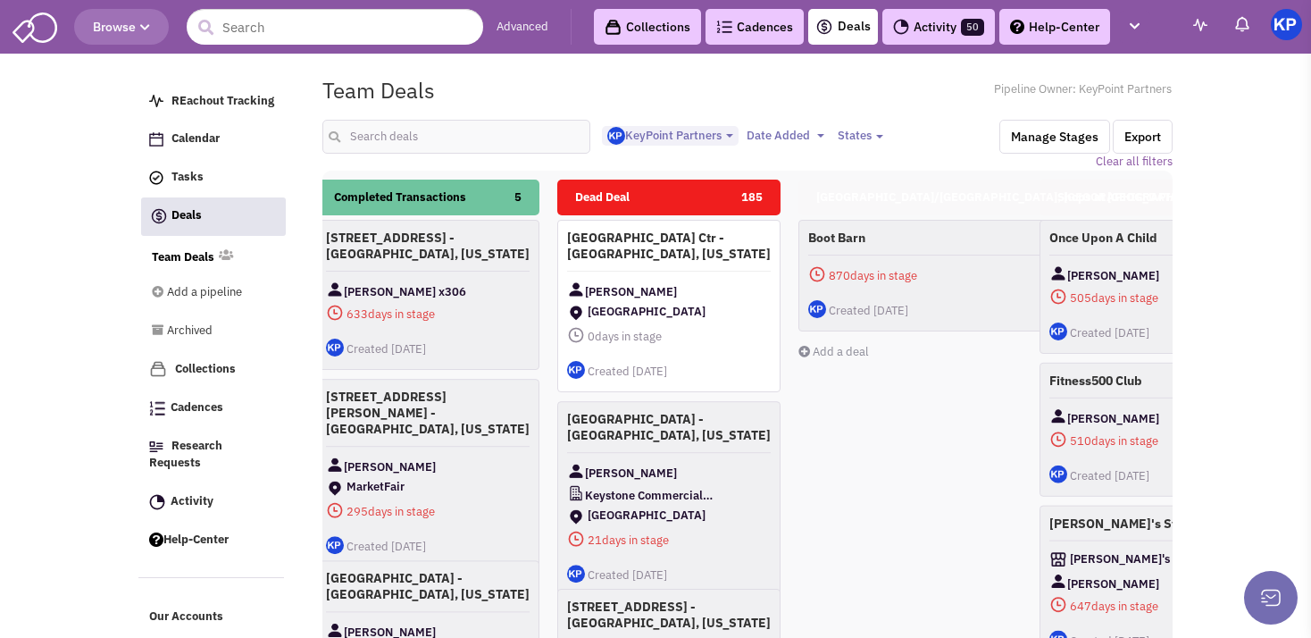
click at [1295, 29] on img at bounding box center [1286, 24] width 31 height 31
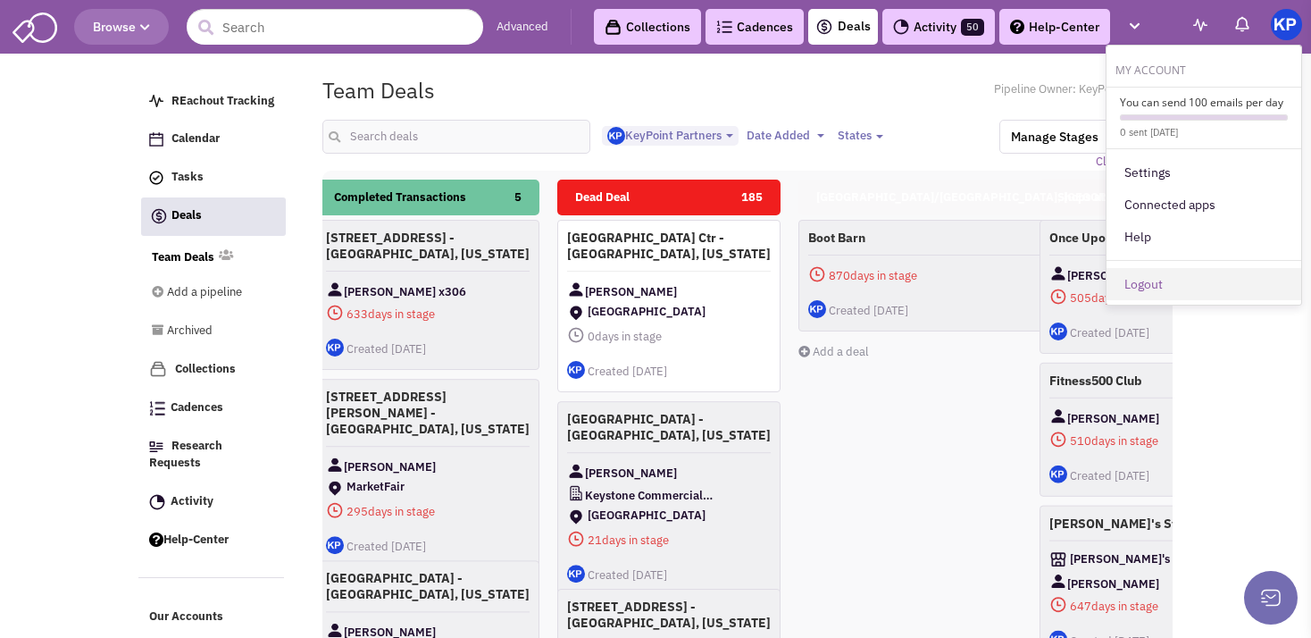
click at [1180, 280] on link "Logout" at bounding box center [1204, 284] width 195 height 32
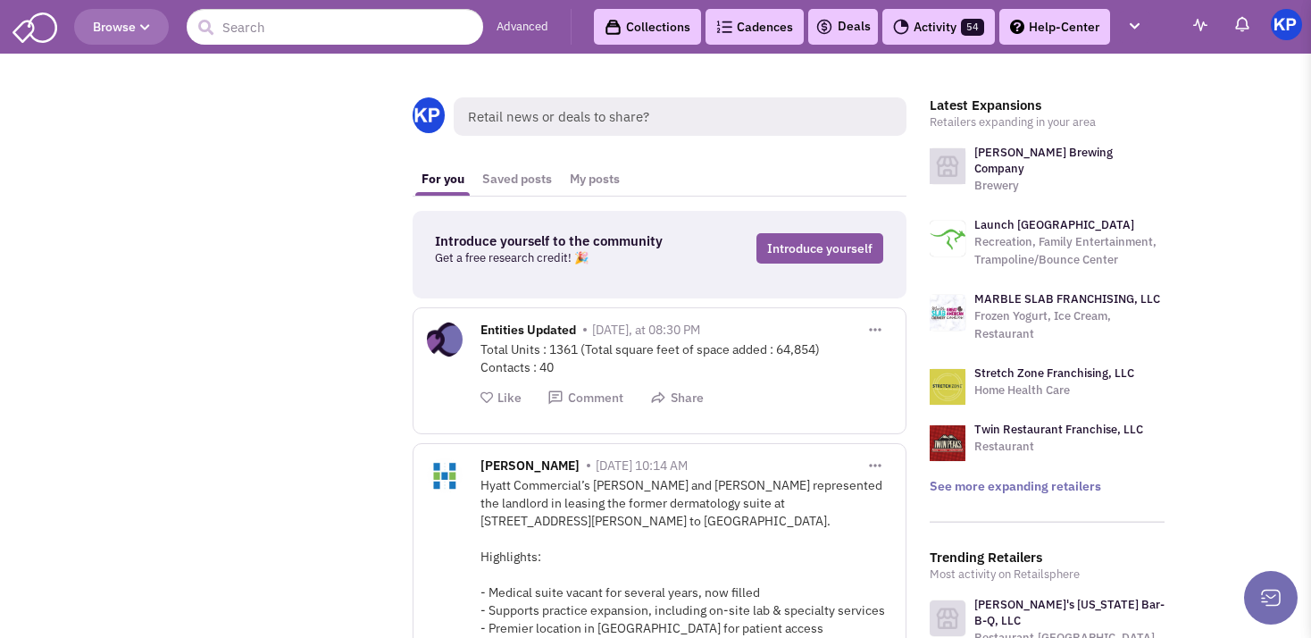
click at [851, 23] on link "Deals" at bounding box center [843, 26] width 55 height 21
